Goal: Transaction & Acquisition: Download file/media

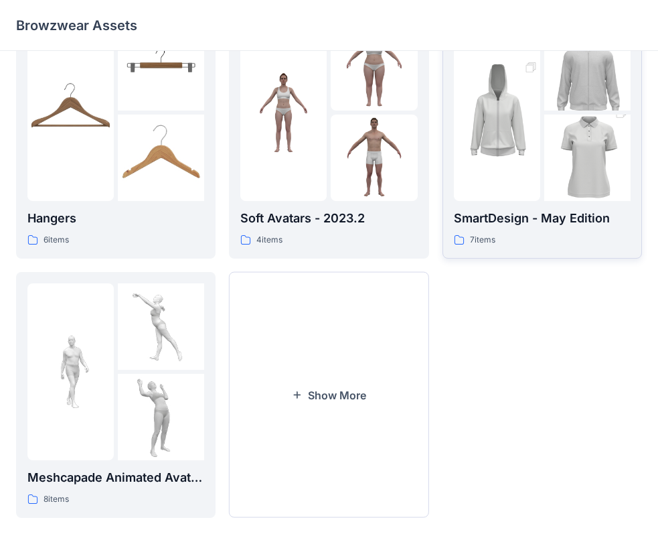
scroll to position [333, 0]
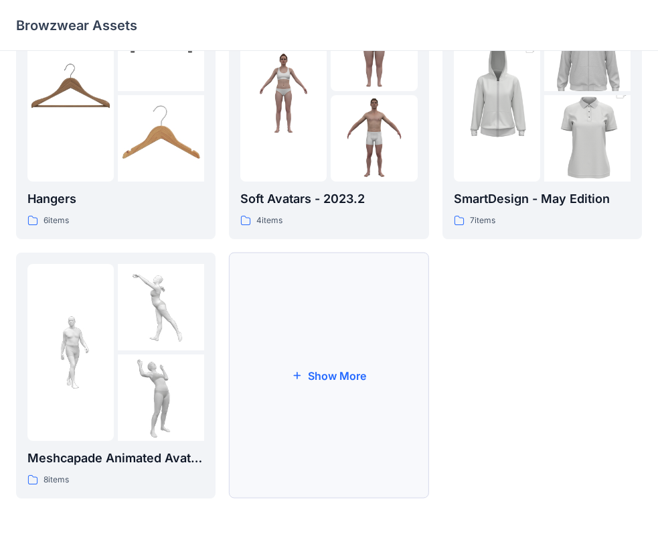
click at [336, 391] on button "Show More" at bounding box center [329, 376] width 200 height 246
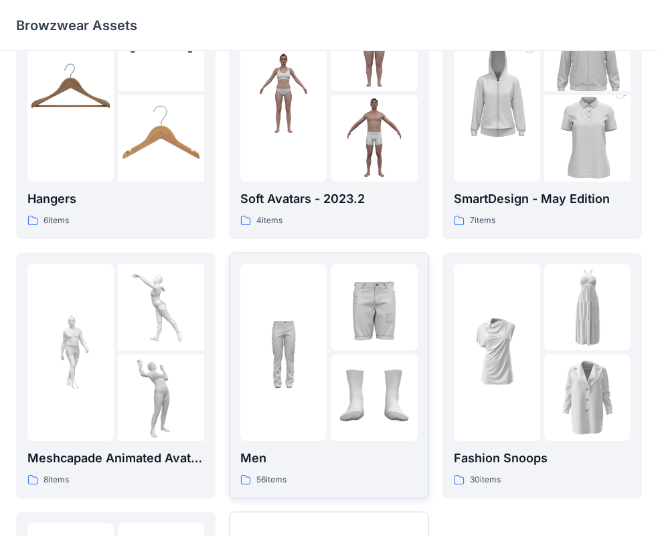
click at [307, 345] on div at bounding box center [283, 352] width 86 height 177
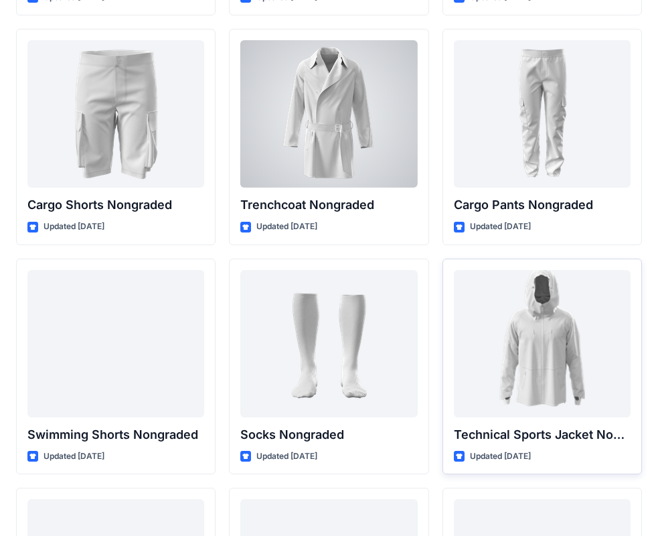
scroll to position [1886, 0]
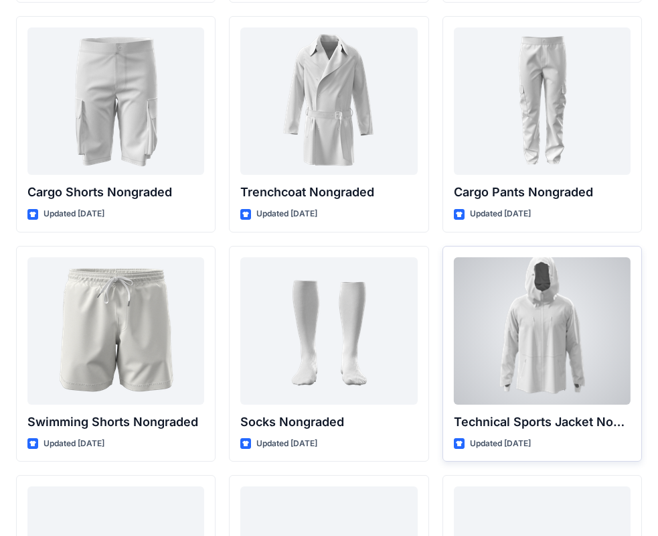
click at [547, 319] on div at bounding box center [542, 330] width 177 height 147
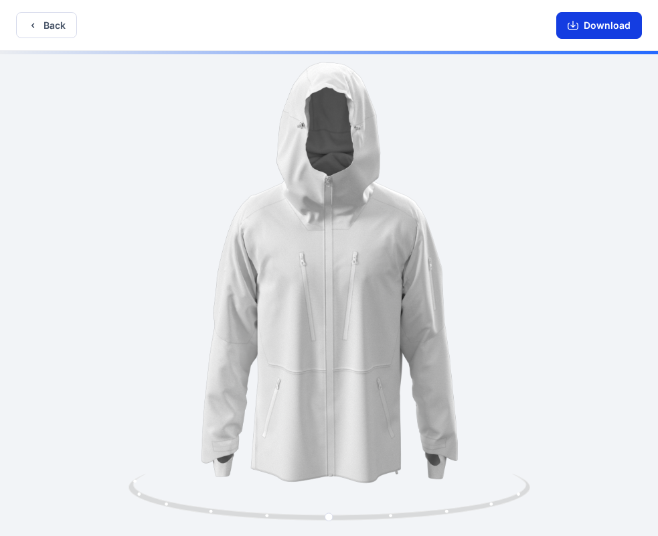
click at [590, 25] on button "Download" at bounding box center [600, 25] width 86 height 27
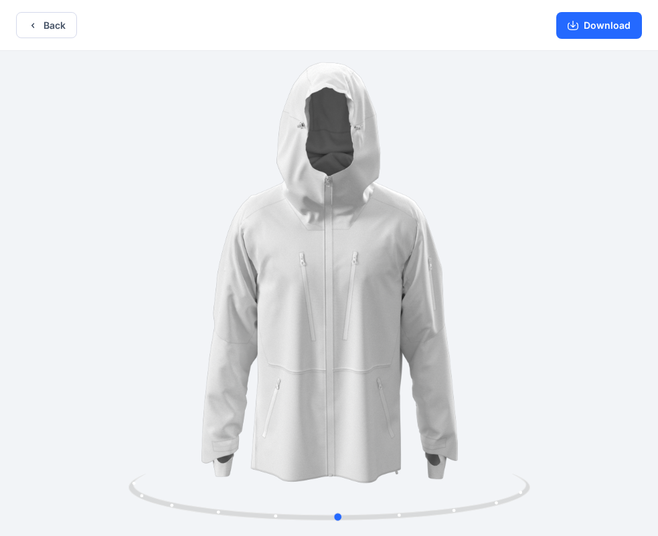
drag, startPoint x: 511, startPoint y: 498, endPoint x: 96, endPoint y: 387, distance: 429.1
click at [96, 387] on div at bounding box center [329, 295] width 658 height 488
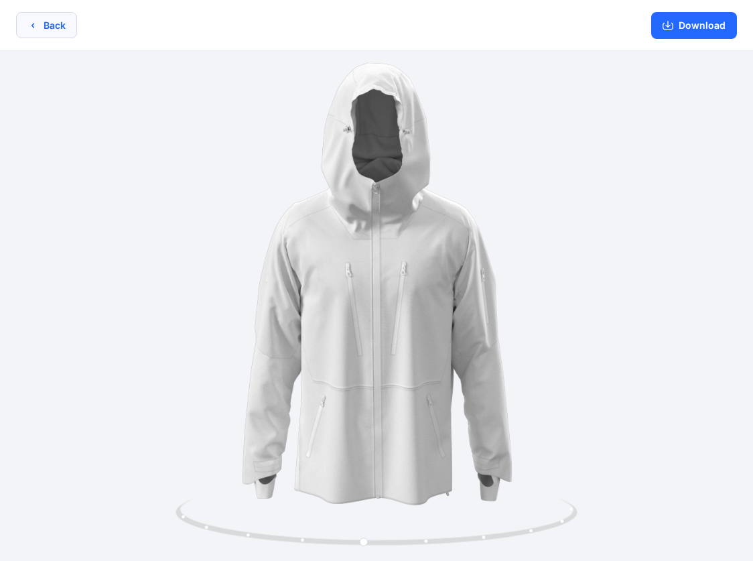
click at [46, 27] on button "Back" at bounding box center [46, 25] width 61 height 26
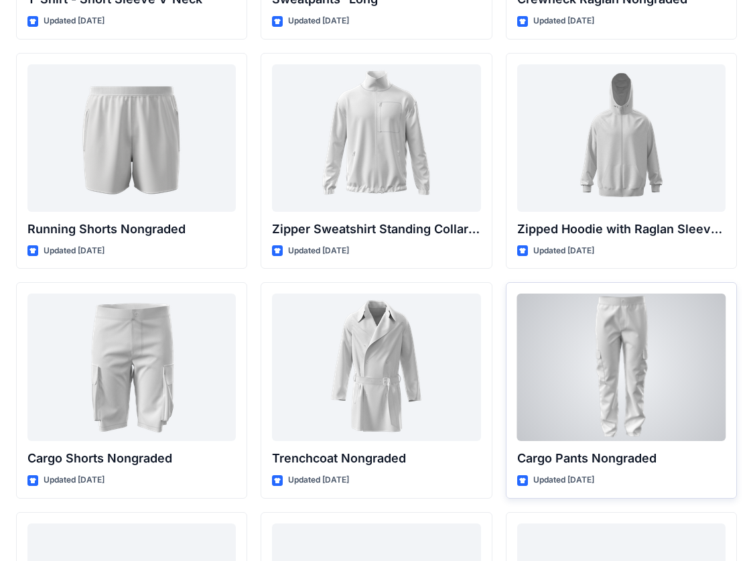
scroll to position [1507, 0]
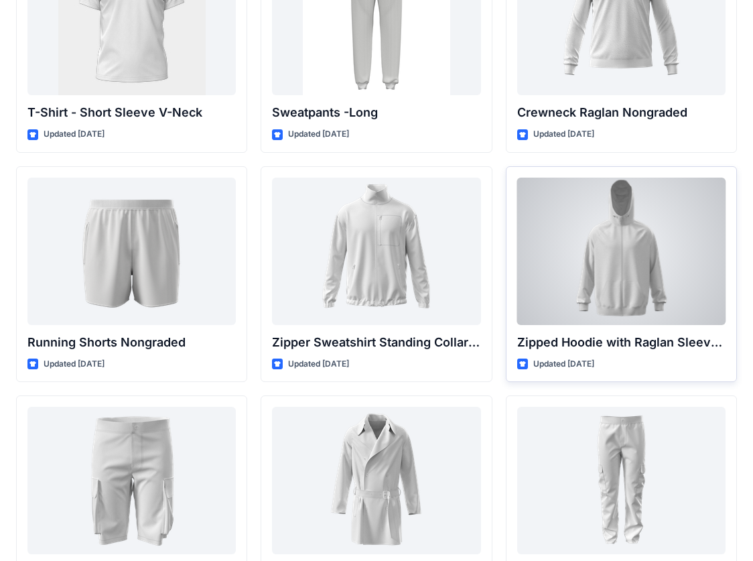
click at [624, 242] on div at bounding box center [621, 251] width 208 height 147
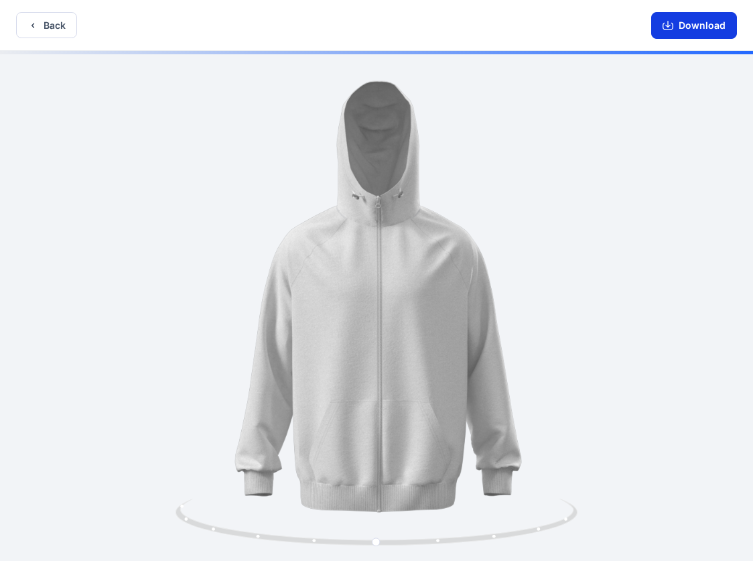
click at [669, 29] on button "Download" at bounding box center [694, 25] width 86 height 27
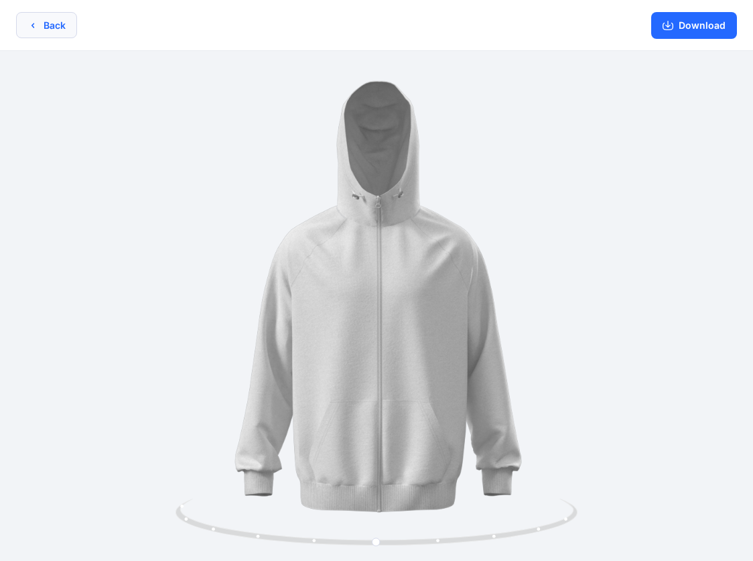
click at [55, 25] on button "Back" at bounding box center [46, 25] width 61 height 26
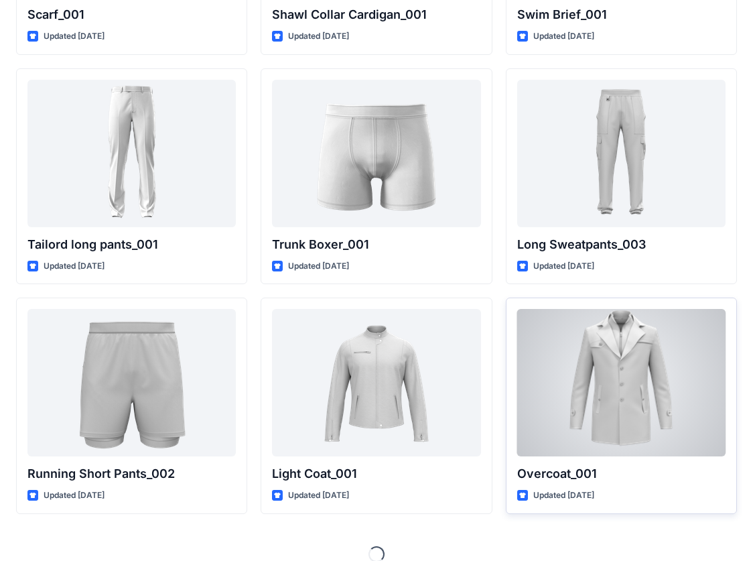
scroll to position [3162, 0]
